Goal: Check status

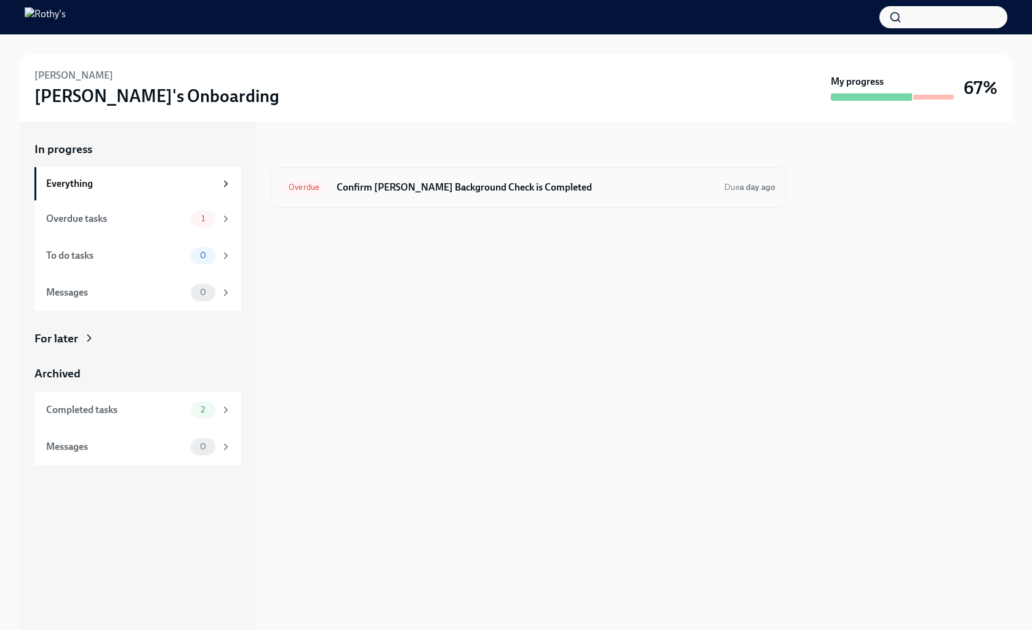
click at [431, 194] on h6 "Confirm [PERSON_NAME] Background Check is Completed" at bounding box center [525, 188] width 378 height 14
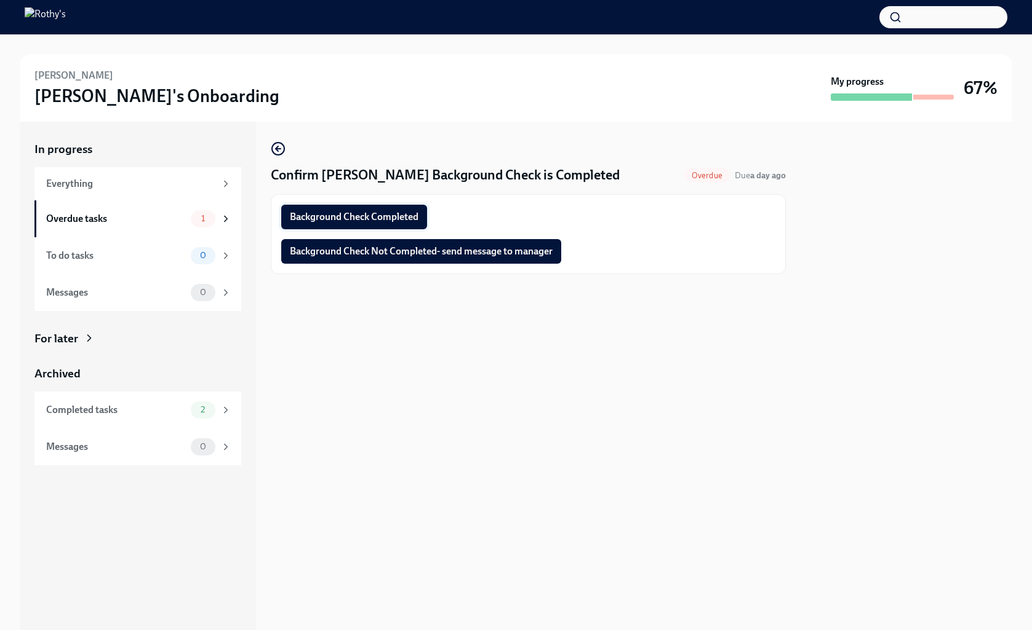
click at [416, 215] on span "Background Check Completed" at bounding box center [354, 217] width 129 height 12
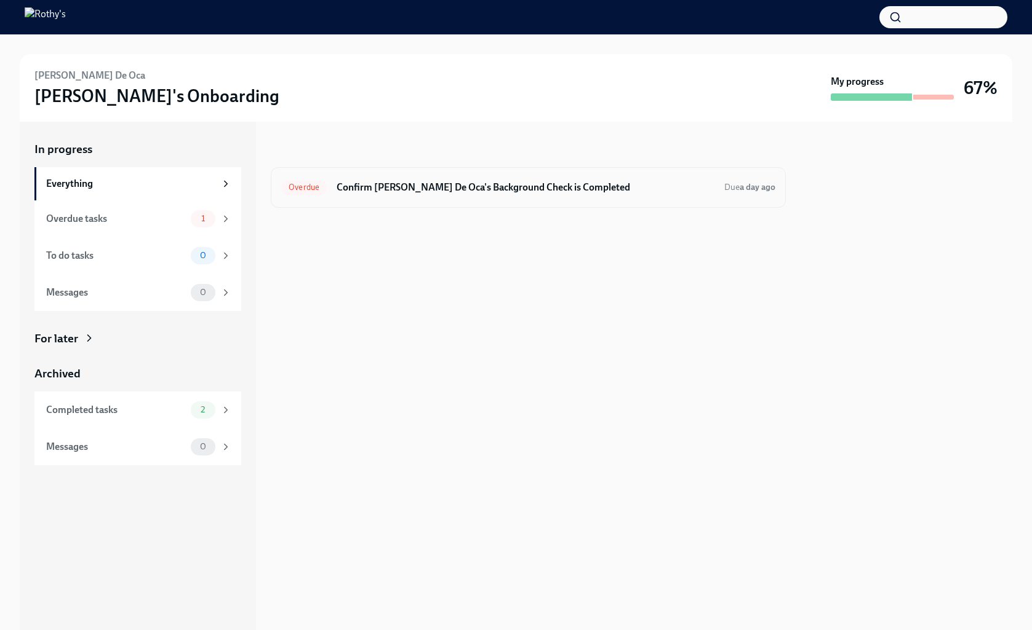
click at [469, 200] on div "Overdue Confirm Yaneysi Montes De Oca's Background Check is Completed Due a day…" at bounding box center [528, 187] width 515 height 41
click at [458, 188] on h6 "Confirm Yaneysi Montes De Oca's Background Check is Completed" at bounding box center [525, 188] width 378 height 14
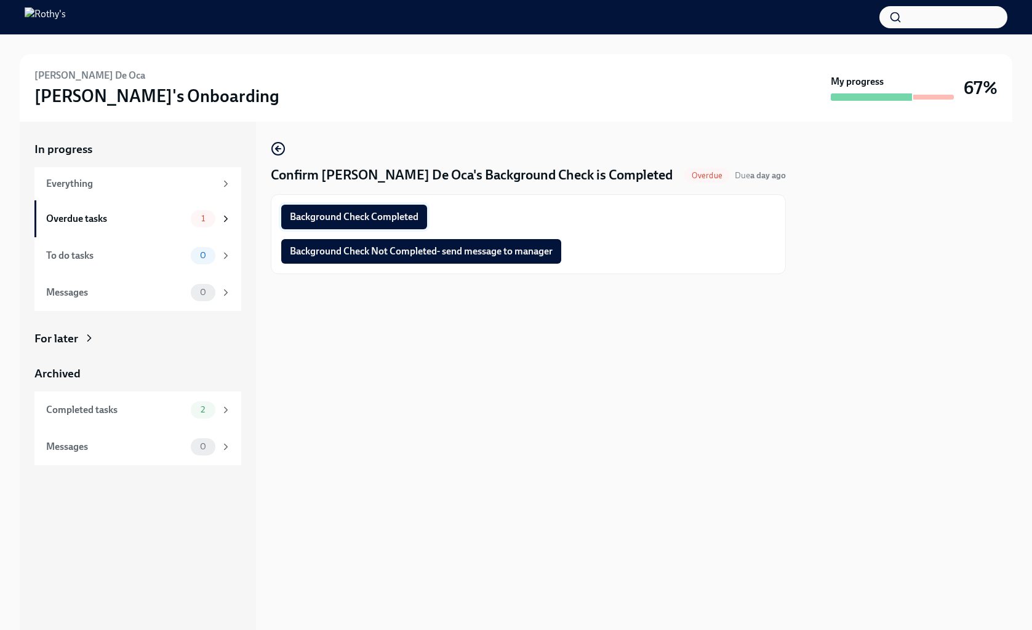
click at [392, 219] on span "Background Check Completed" at bounding box center [354, 217] width 129 height 12
